Goal: Task Accomplishment & Management: Use online tool/utility

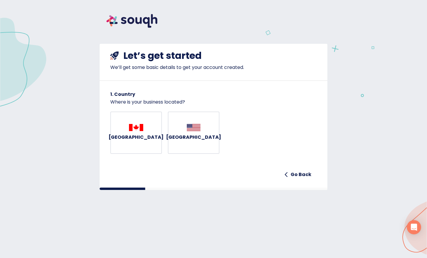
click at [139, 137] on div "[GEOGRAPHIC_DATA]" at bounding box center [135, 133] width 55 height 18
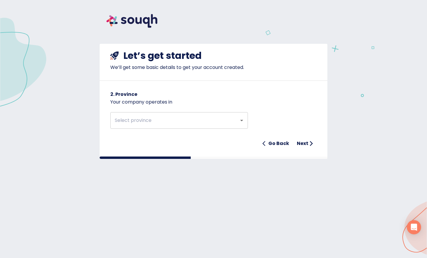
click at [303, 143] on div "Go Back Next" at bounding box center [213, 144] width 206 height 12
click at [133, 18] on img at bounding box center [132, 21] width 65 height 28
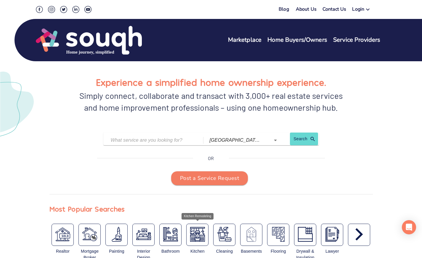
click at [193, 236] on img "button" at bounding box center [197, 234] width 15 height 15
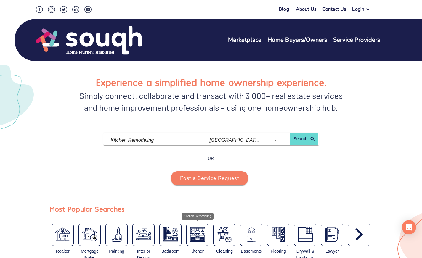
type input "Kitchen Remodeling"
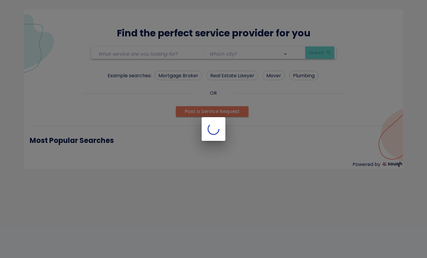
type input "Kitchen Remodeling"
type input "[GEOGRAPHIC_DATA] ([GEOGRAPHIC_DATA])"
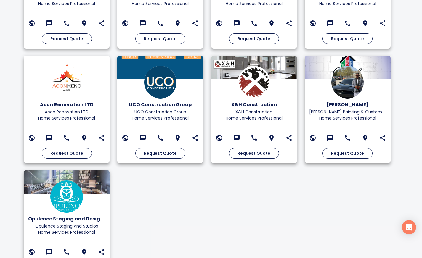
scroll to position [1036, 0]
